Goal: Transaction & Acquisition: Purchase product/service

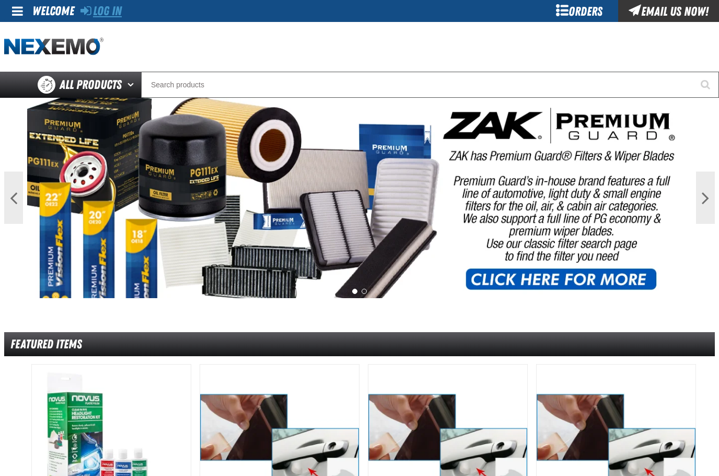
click at [102, 13] on link "Log In" at bounding box center [100, 11] width 41 height 15
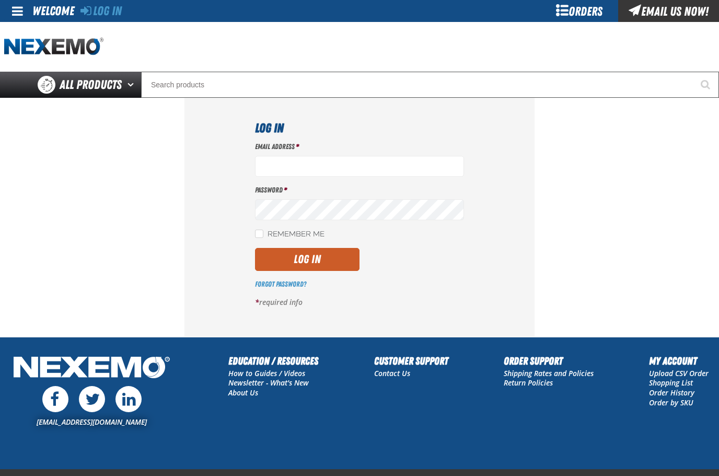
type input "[EMAIL_ADDRESS][DOMAIN_NAME]"
click at [331, 274] on div "Email Address * kmcelhaney@vtaig.com Password * Remember Me Log In" at bounding box center [359, 229] width 209 height 174
click at [330, 273] on div "Email Address * kmcelhaney@vtaig.com Password * Remember Me Log In" at bounding box center [359, 229] width 209 height 174
click at [329, 262] on button "Log In" at bounding box center [307, 259] width 105 height 23
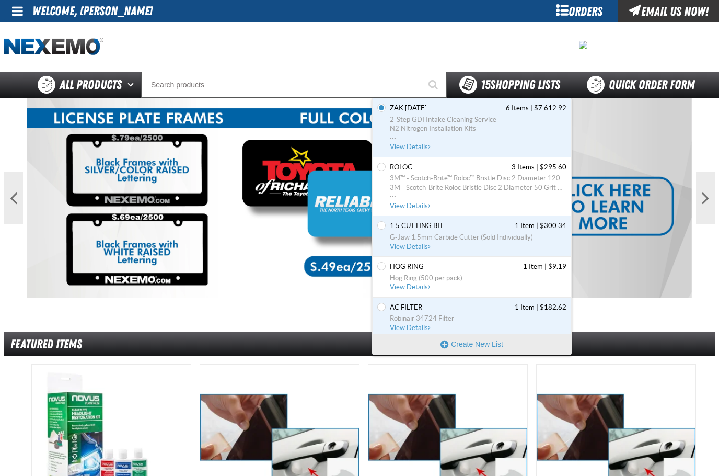
click at [527, 84] on span "15 Shopping Lists" at bounding box center [520, 84] width 79 height 15
click at [478, 348] on button "Create New List" at bounding box center [472, 343] width 199 height 21
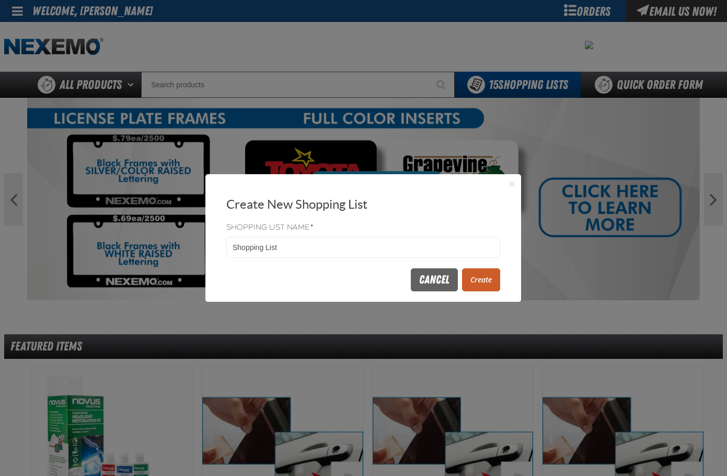
click at [510, 187] on button "Close" at bounding box center [511, 183] width 13 height 13
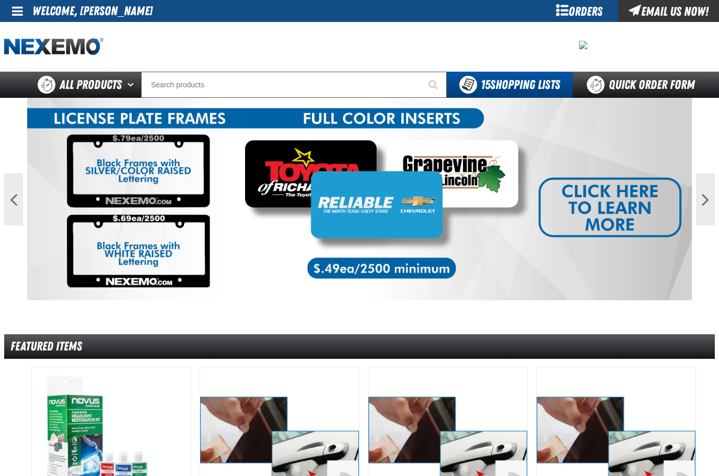
click at [584, 5] on div "Orders" at bounding box center [579, 11] width 78 height 22
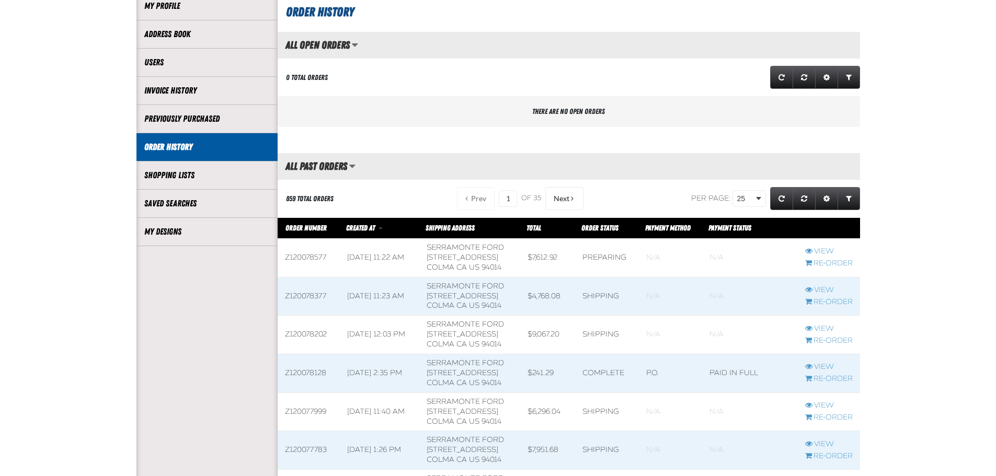
scroll to position [52, 0]
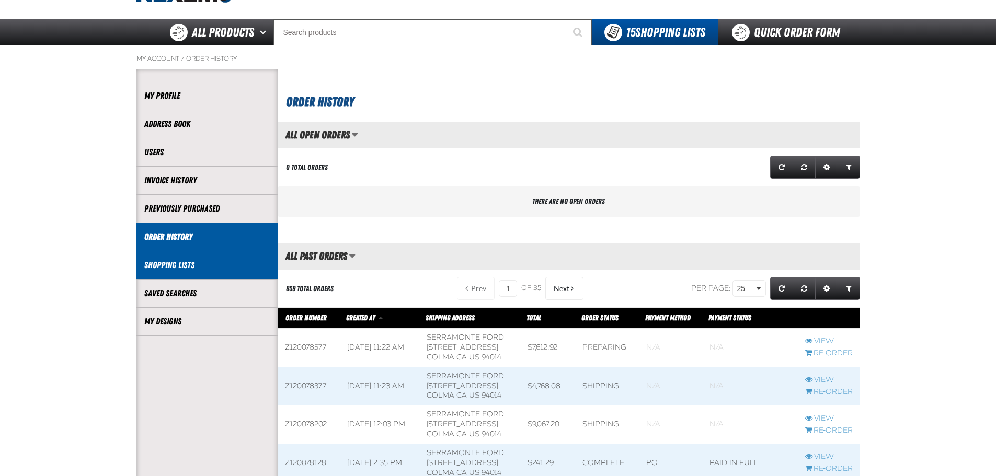
click at [207, 265] on link "Shopping Lists" at bounding box center [206, 265] width 125 height 12
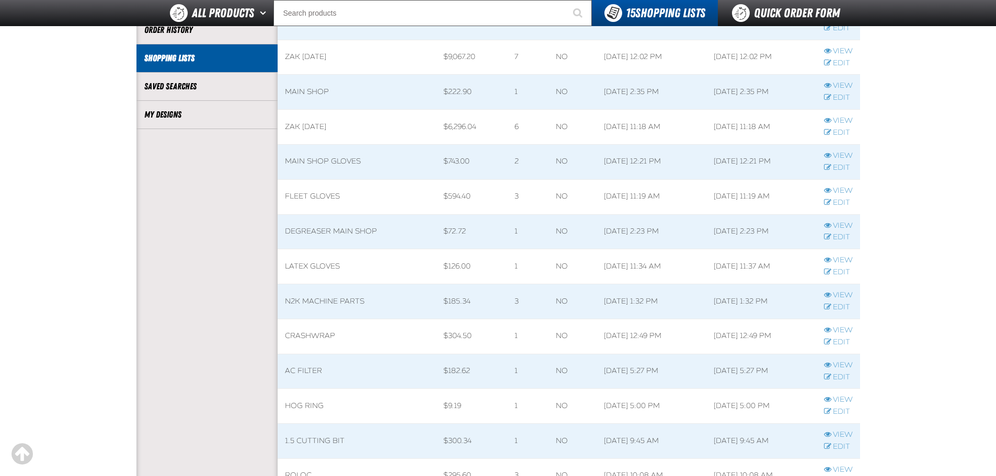
scroll to position [209, 0]
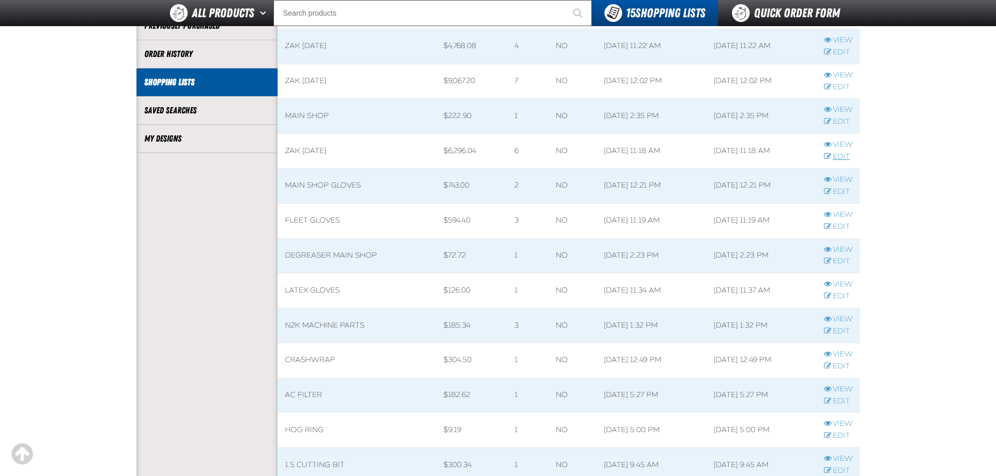
click at [837, 156] on link "Edit" at bounding box center [838, 157] width 29 height 10
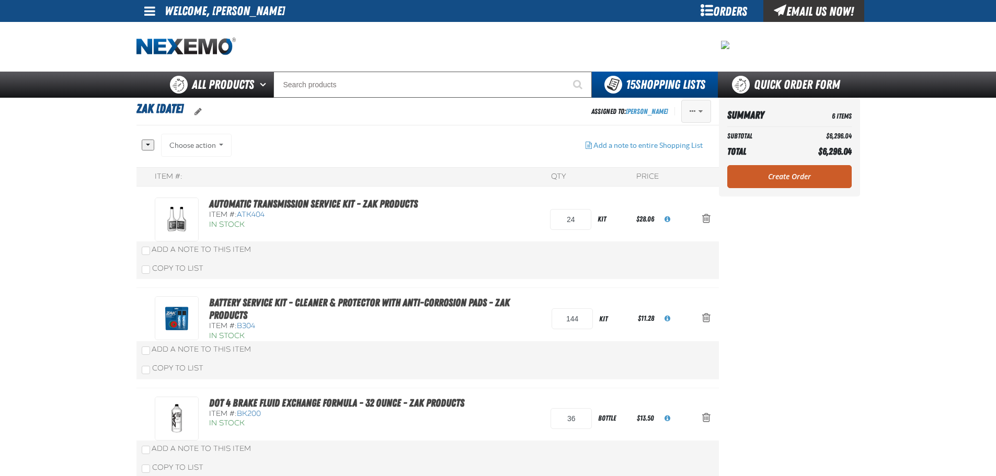
click at [696, 119] on button "Actions of Zak 8.6.2025" at bounding box center [696, 111] width 30 height 23
click at [666, 194] on button "Delete" at bounding box center [674, 191] width 72 height 18
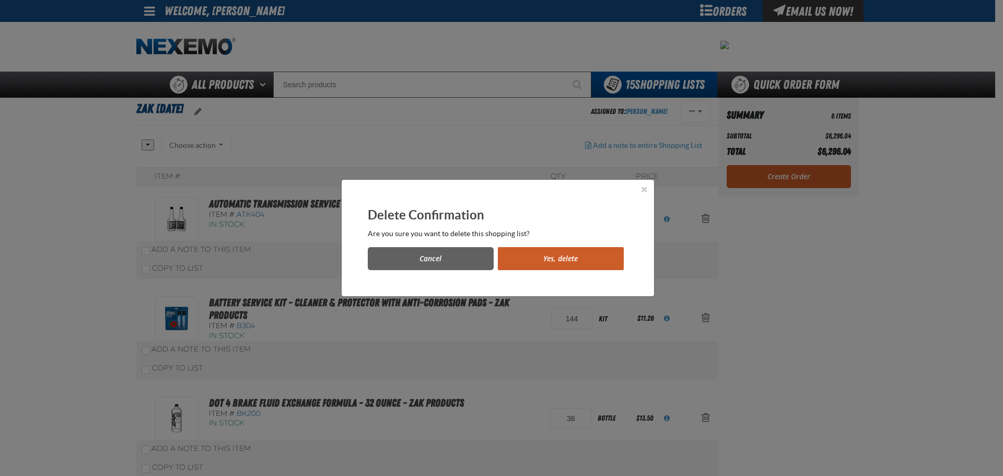
click at [530, 249] on button "Yes, delete" at bounding box center [561, 258] width 126 height 23
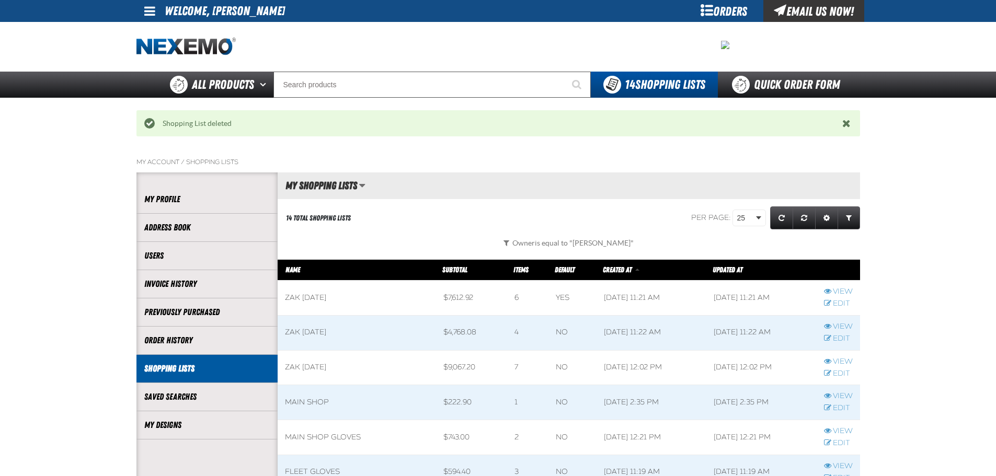
scroll to position [1, 1]
click at [832, 372] on link "Edit" at bounding box center [838, 374] width 29 height 10
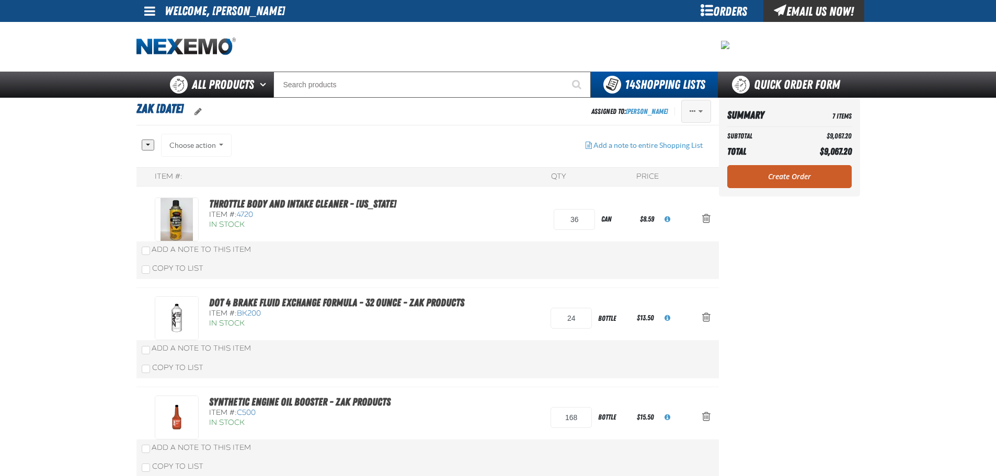
click at [702, 114] on span "Actions of Zak 8.13.2025" at bounding box center [700, 111] width 4 height 7
click at [685, 192] on button "Delete" at bounding box center [674, 191] width 72 height 18
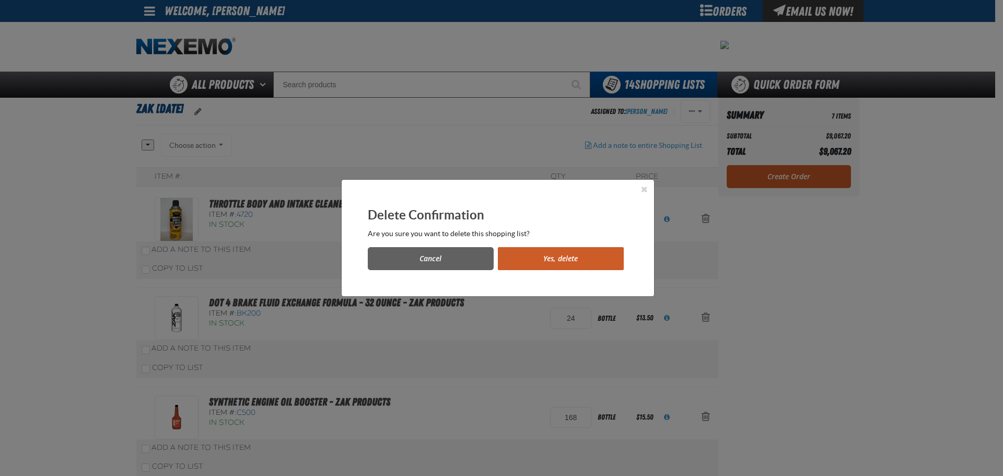
click at [568, 256] on button "Yes, delete" at bounding box center [561, 258] width 126 height 23
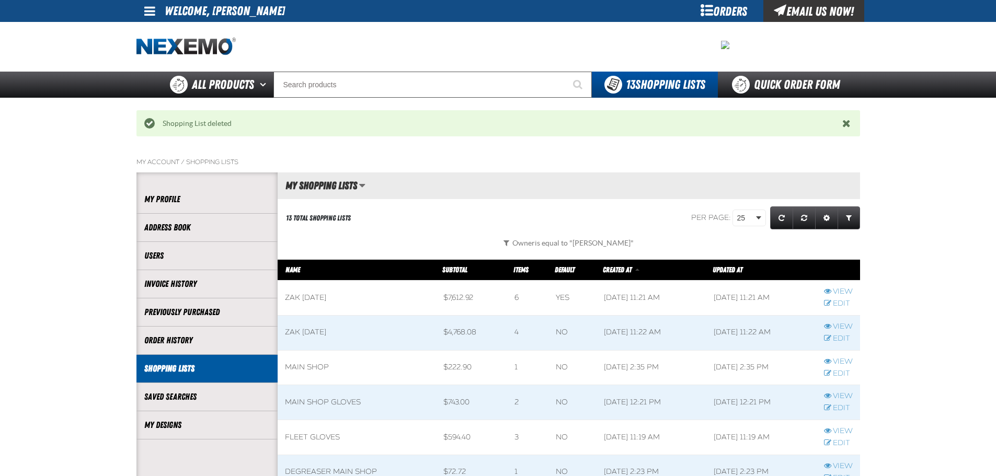
scroll to position [1, 1]
click at [835, 343] on link "Edit" at bounding box center [838, 339] width 29 height 10
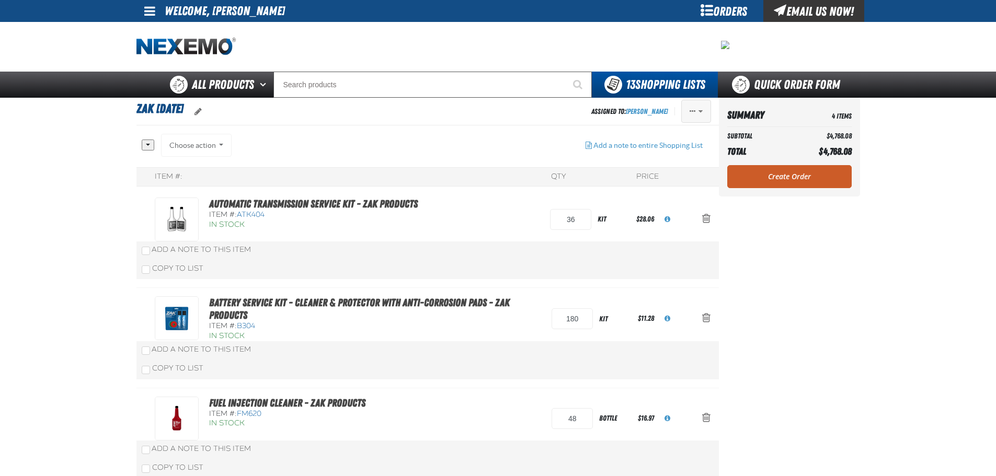
click at [707, 108] on button "Actions of Zak 8.20.2025" at bounding box center [696, 111] width 30 height 23
click at [681, 192] on button "Delete" at bounding box center [674, 191] width 72 height 18
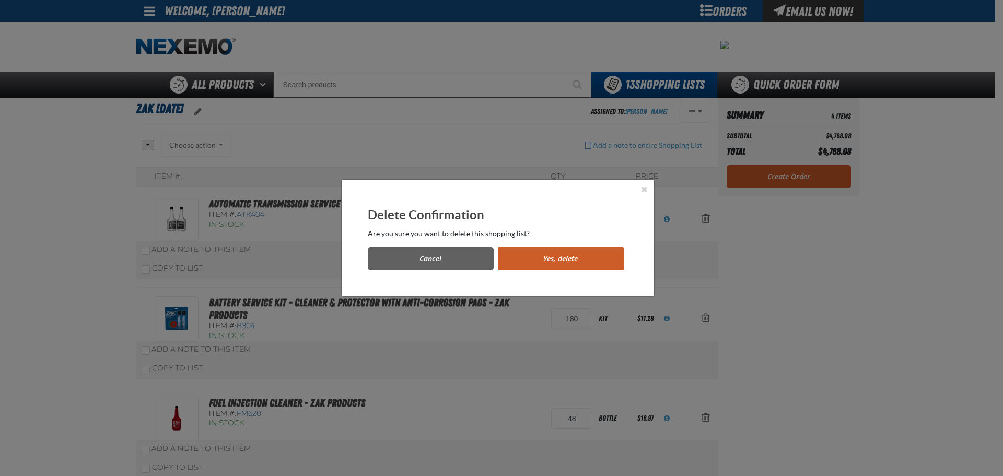
click at [617, 250] on button "Yes, delete" at bounding box center [561, 258] width 126 height 23
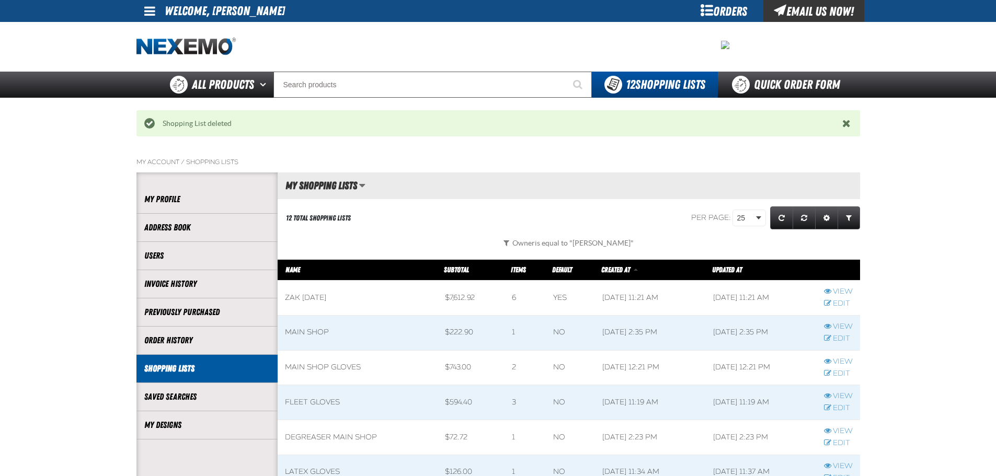
scroll to position [1, 1]
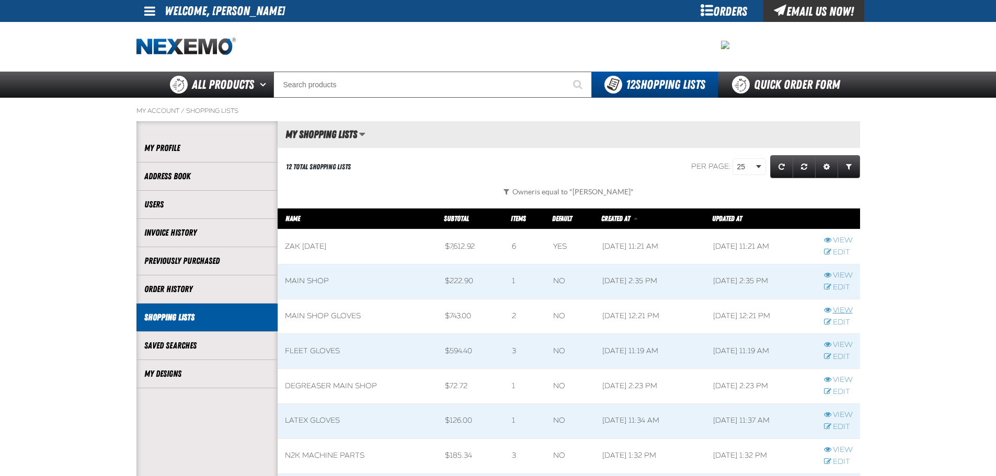
click at [840, 307] on link "View" at bounding box center [838, 311] width 29 height 10
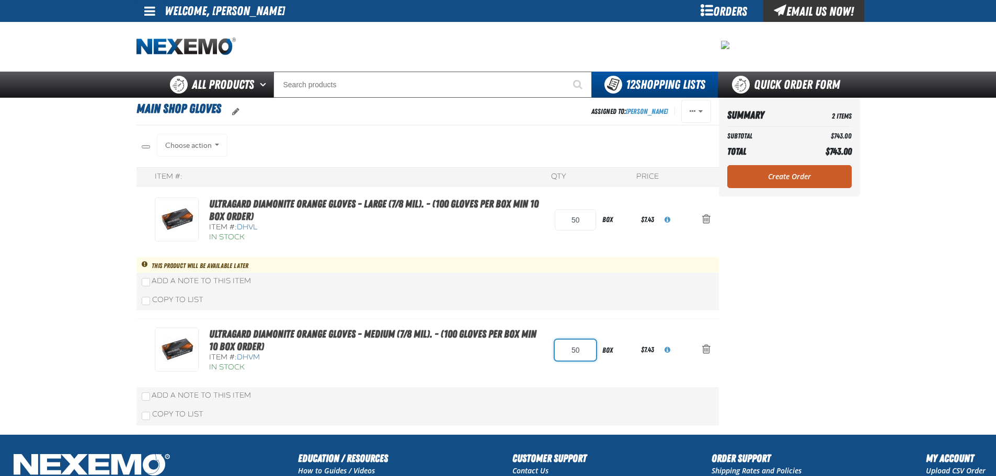
click at [571, 346] on input "50" at bounding box center [574, 350] width 41 height 21
click at [464, 200] on link "Ultragard Diamonite Orange Gloves - Large (7/8 mil). - (100 gloves per box MIN …" at bounding box center [373, 210] width 329 height 25
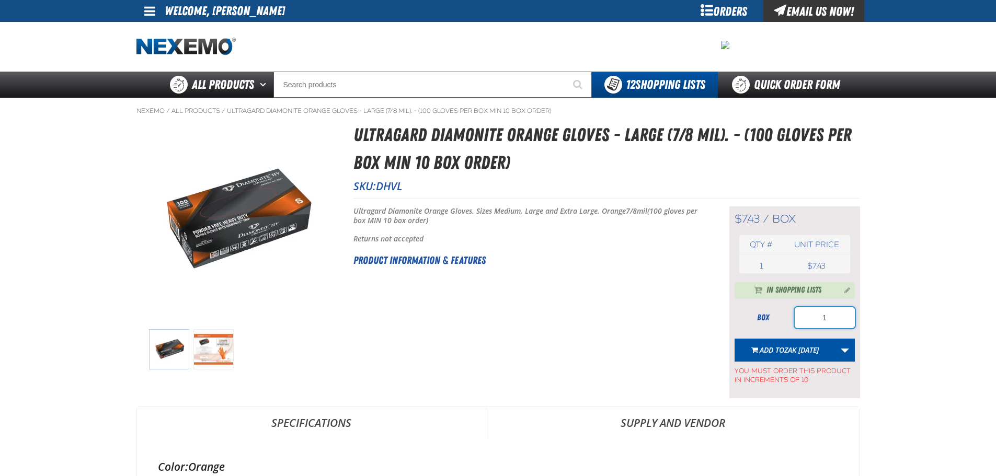
click at [831, 322] on input "1" at bounding box center [824, 317] width 60 height 21
type input "10"
click at [849, 351] on link "More Actions" at bounding box center [845, 350] width 20 height 23
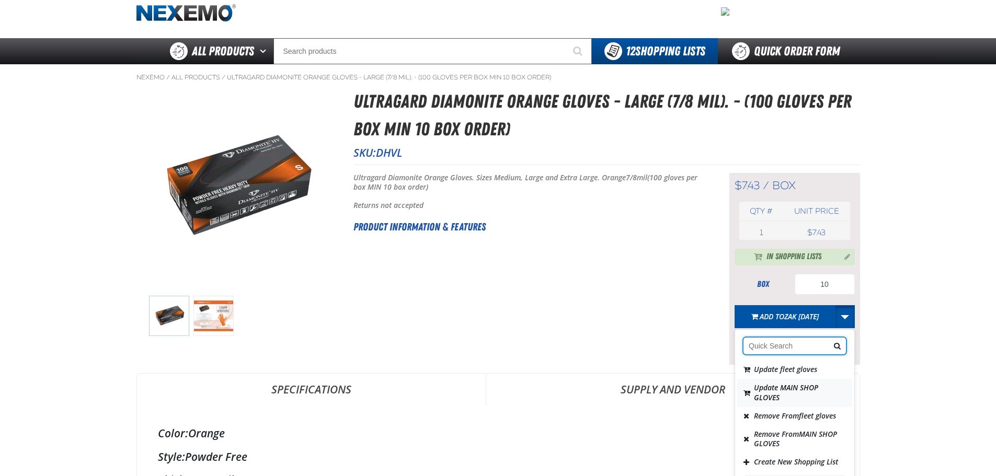
scroll to position [52, 0]
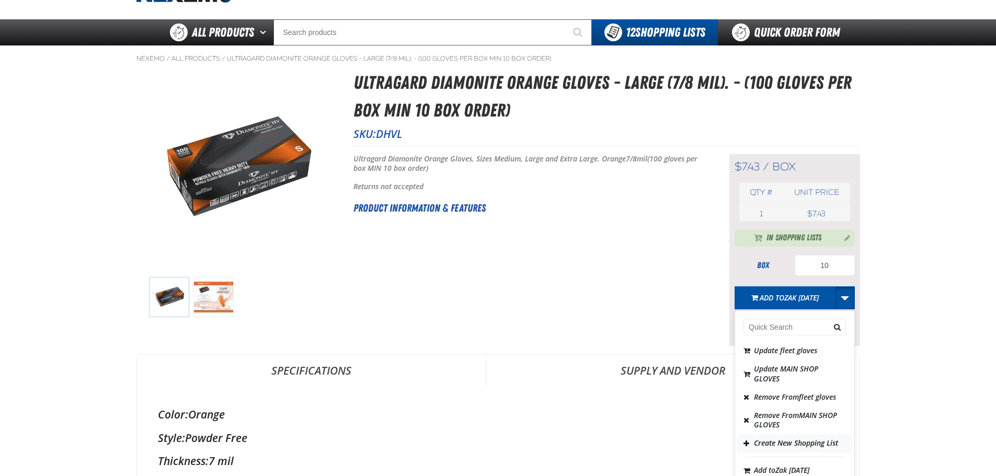
click at [793, 453] on button "Create New Shopping List" at bounding box center [794, 443] width 115 height 18
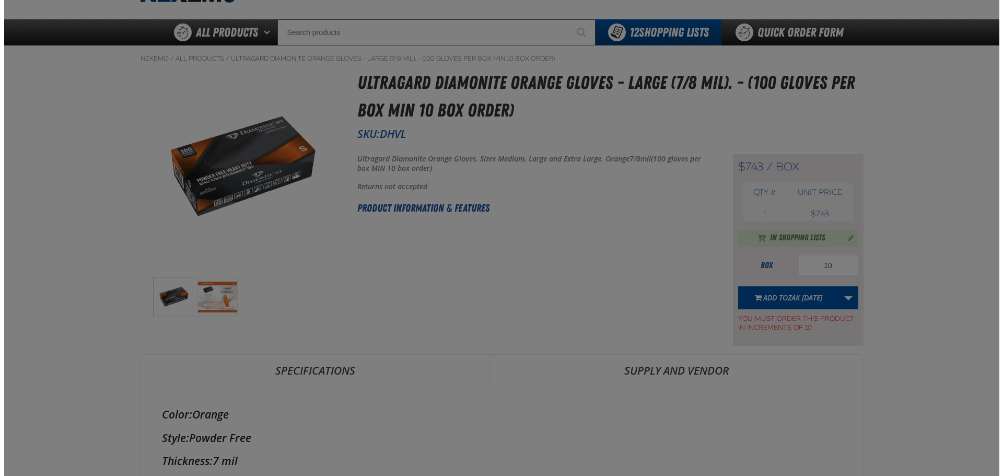
scroll to position [0, 0]
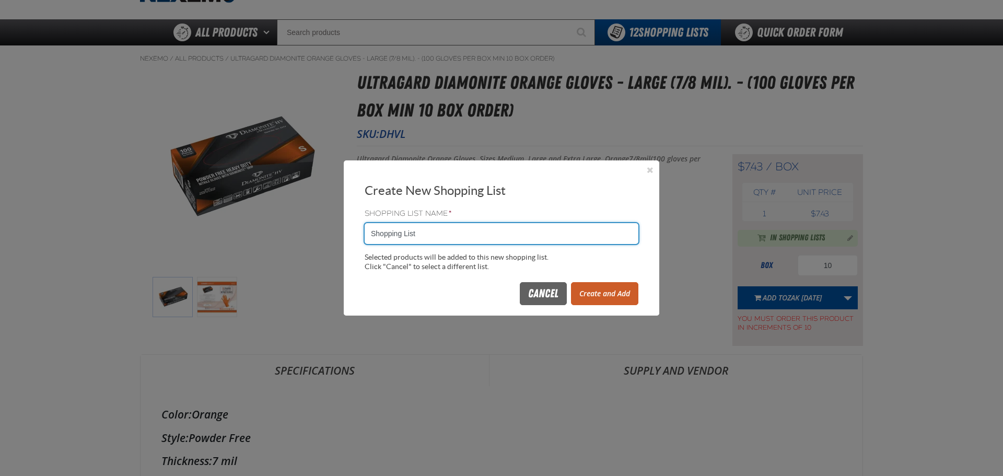
drag, startPoint x: 342, startPoint y: 223, endPoint x: 4, endPoint y: 235, distance: 338.3
type input "LARGE GLOVES"
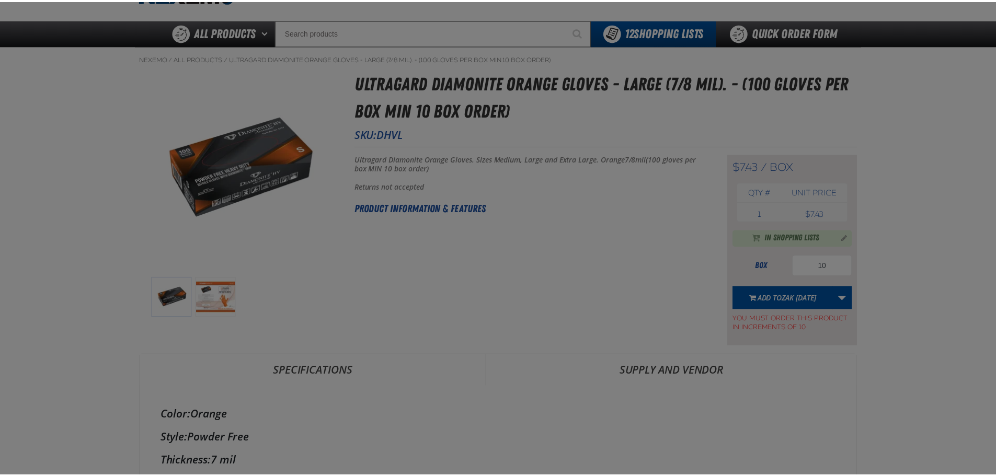
scroll to position [52, 0]
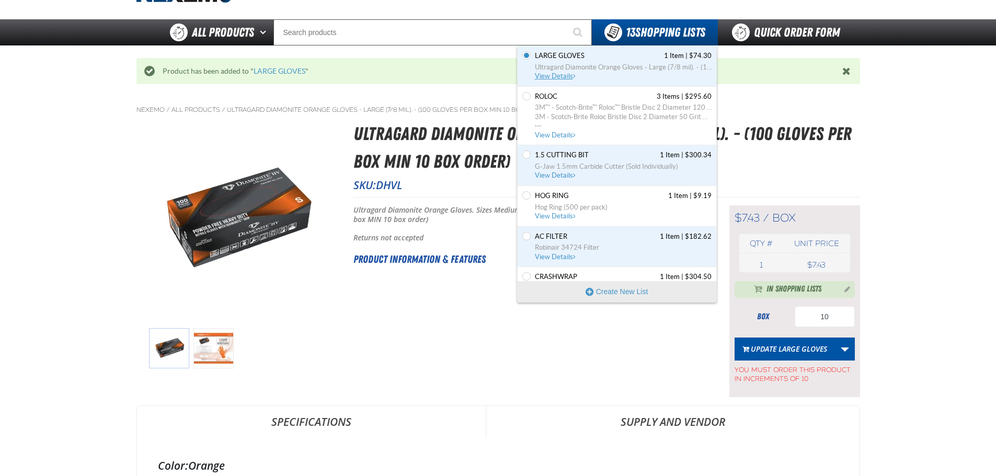
click at [557, 68] on span "Ultragard Diamonite Orange Gloves - Large (7/8 mil). - (100 gloves per box MIN …" at bounding box center [623, 67] width 177 height 9
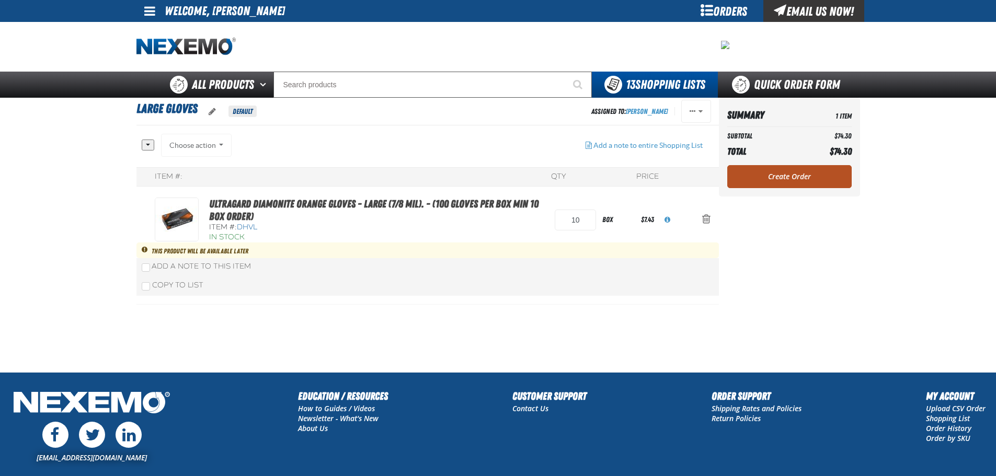
click at [789, 174] on link "Create Order" at bounding box center [789, 176] width 124 height 23
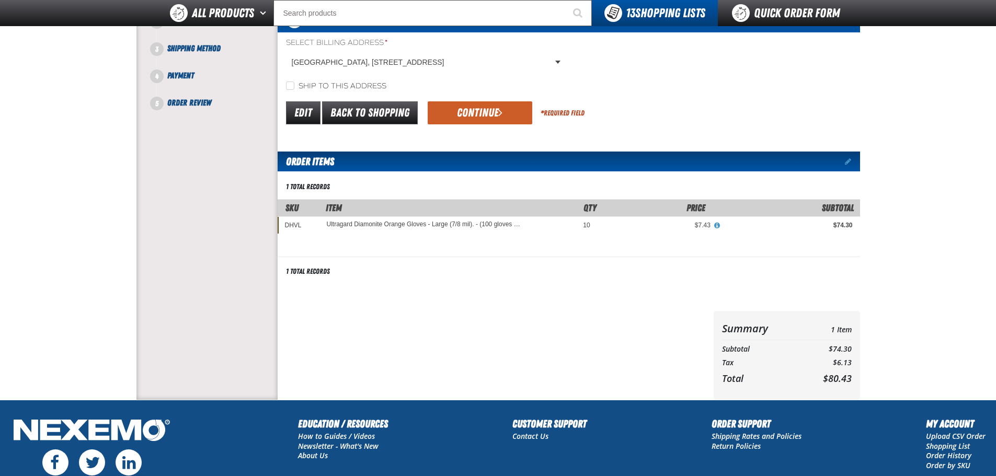
scroll to position [105, 0]
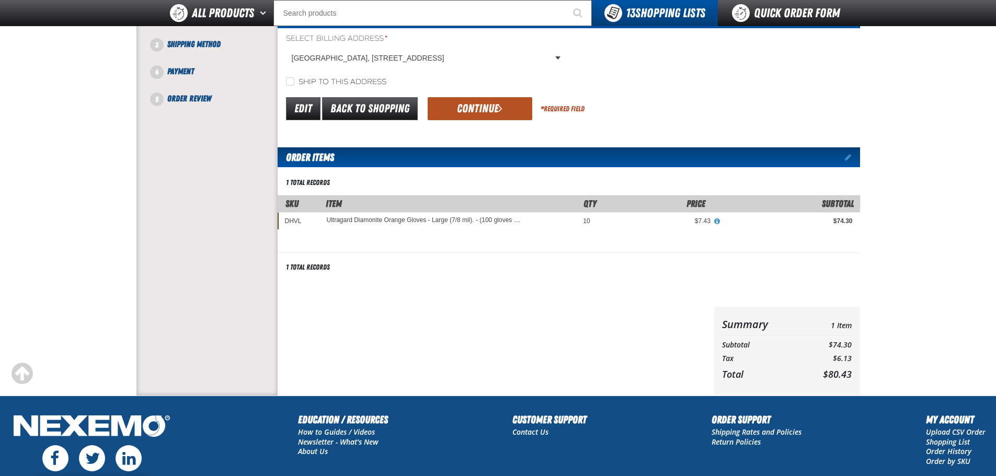
click at [480, 112] on button "Continue" at bounding box center [479, 108] width 105 height 23
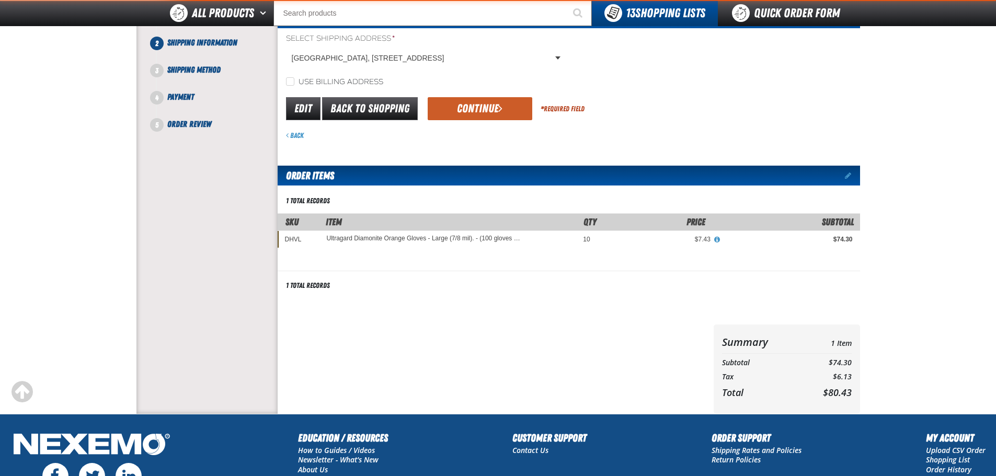
click at [480, 112] on button "Continue" at bounding box center [479, 108] width 105 height 23
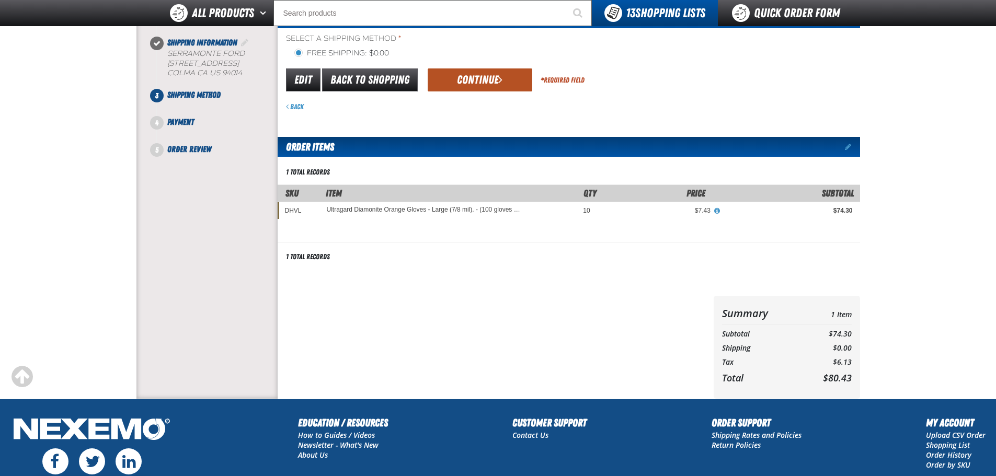
click at [486, 83] on button "Continue" at bounding box center [479, 79] width 105 height 23
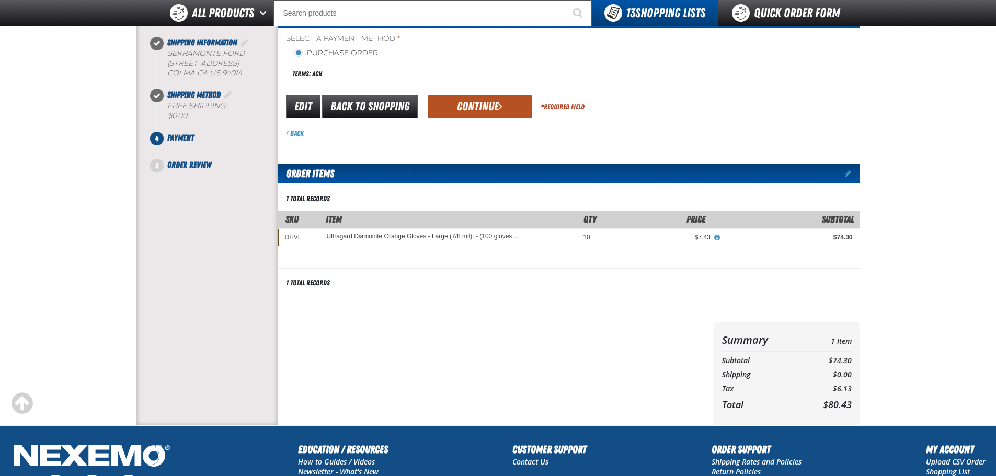
click at [460, 97] on button "Continue" at bounding box center [479, 106] width 105 height 23
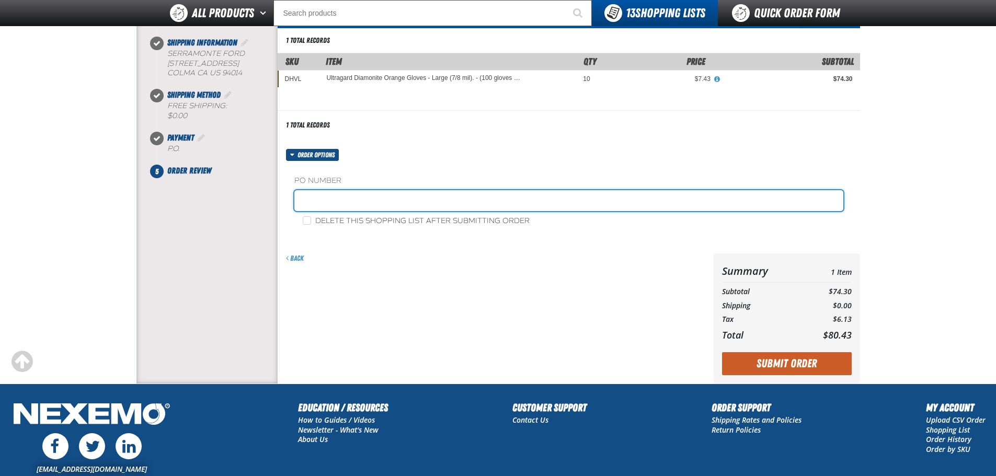
click at [436, 200] on input "text" at bounding box center [568, 200] width 549 height 21
type input "30632-STK"
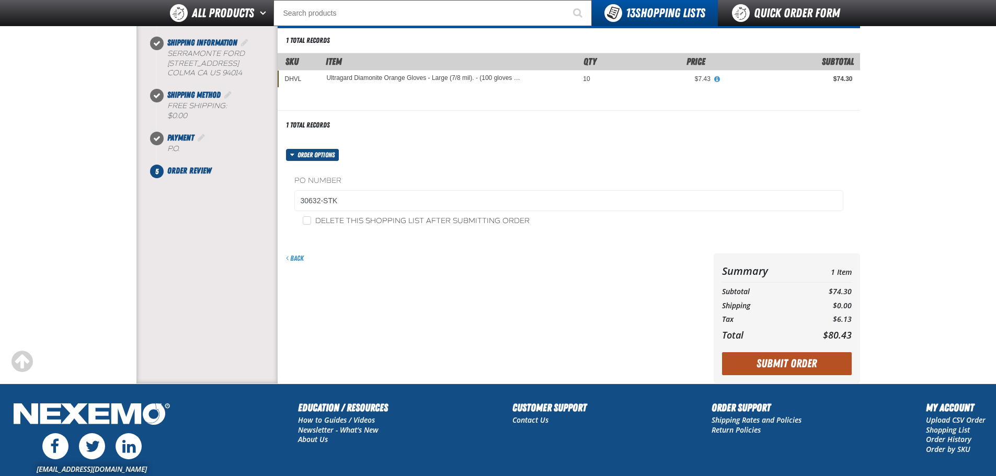
click at [823, 355] on button "Submit Order" at bounding box center [787, 363] width 130 height 23
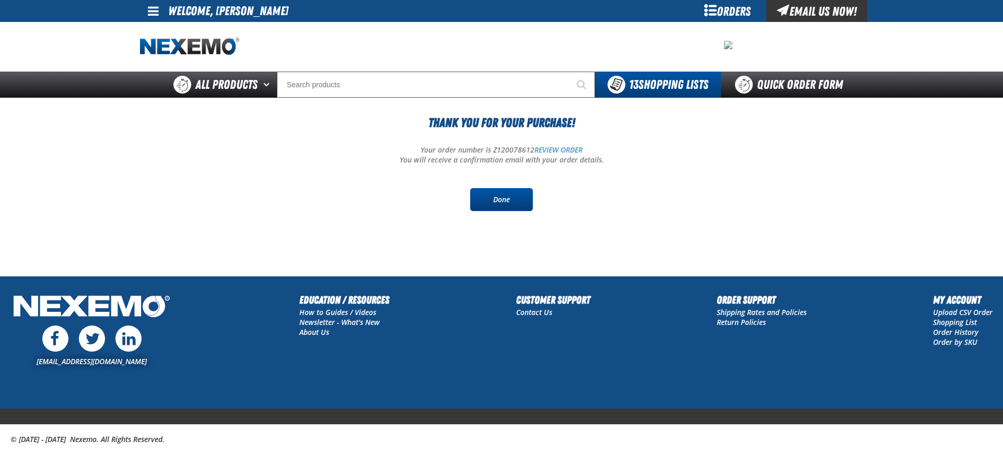
click at [519, 205] on link "Done" at bounding box center [501, 199] width 63 height 23
